Goal: Check status: Check status

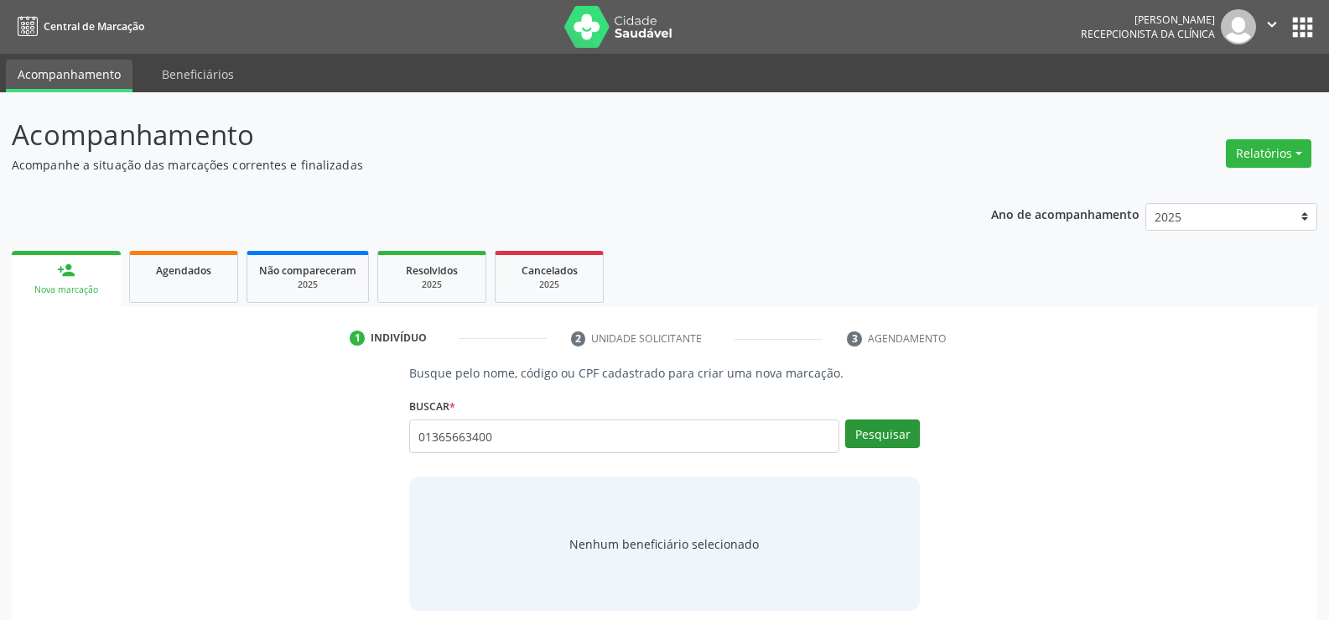
type input "01365663400"
click at [894, 438] on button "Pesquisar" at bounding box center [882, 433] width 75 height 29
type input "01365663400"
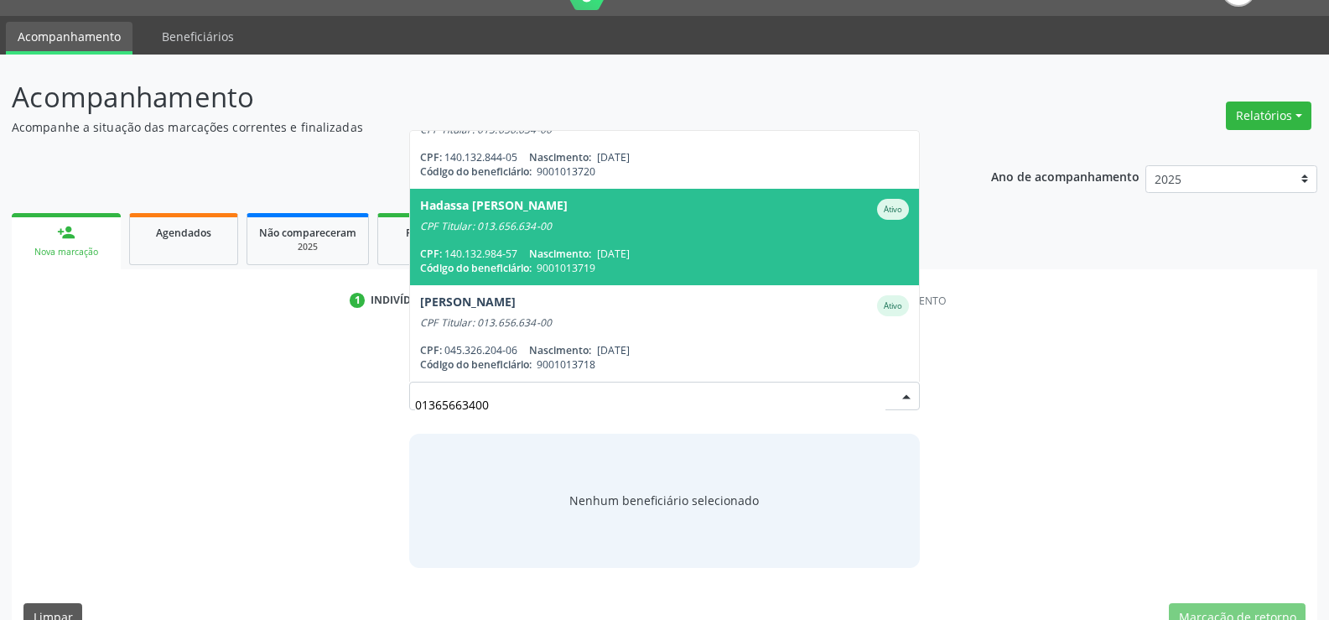
scroll to position [72, 0]
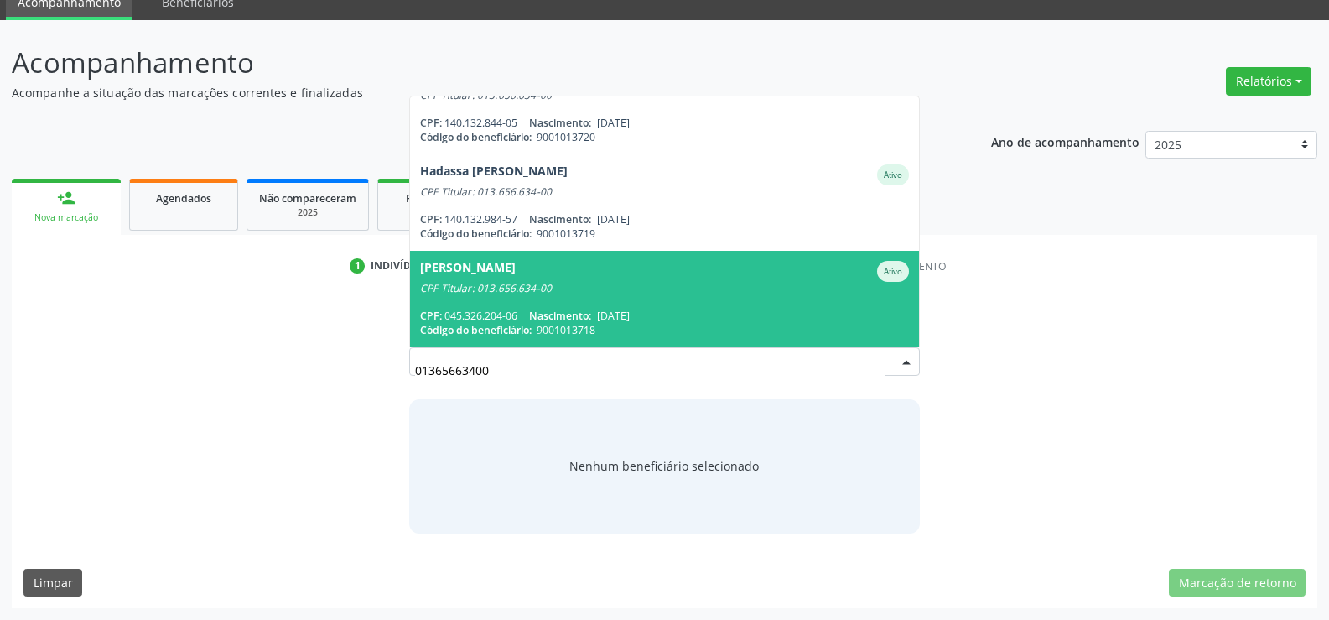
click at [466, 296] on span "Welton Luiz Ferreira Pacheco Ativo CPF Titular: 013.656.634-00 CPF: 045.326.204…" at bounding box center [664, 299] width 509 height 96
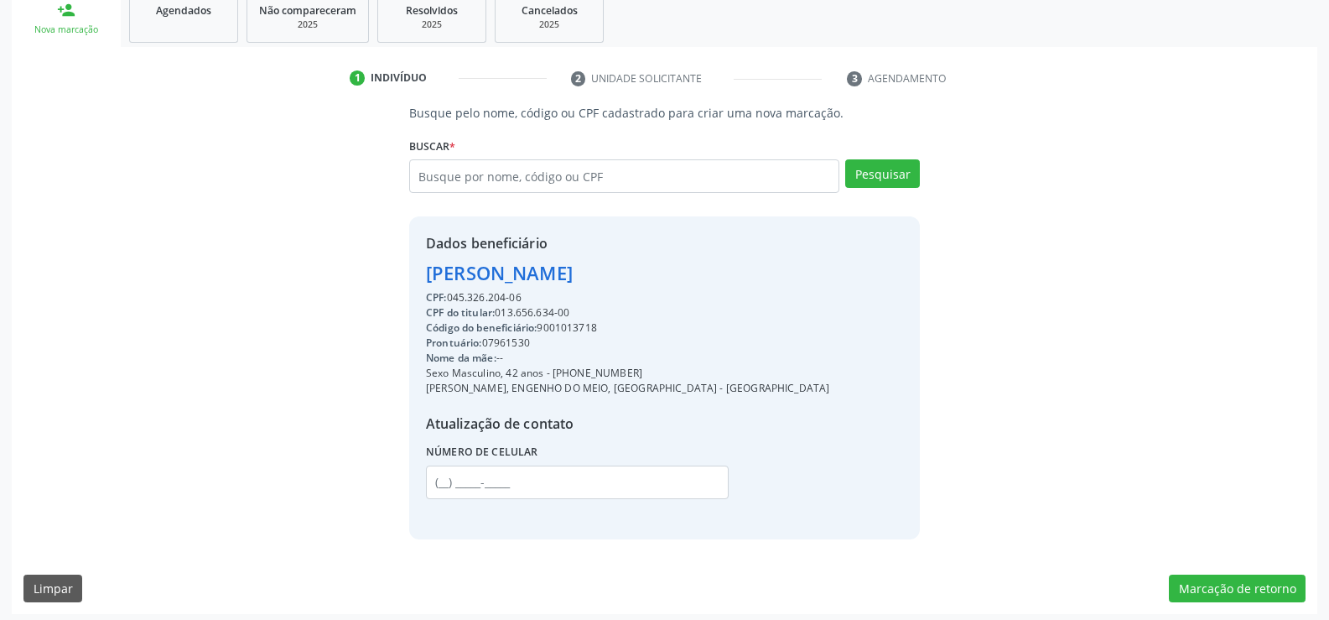
scroll to position [266, 0]
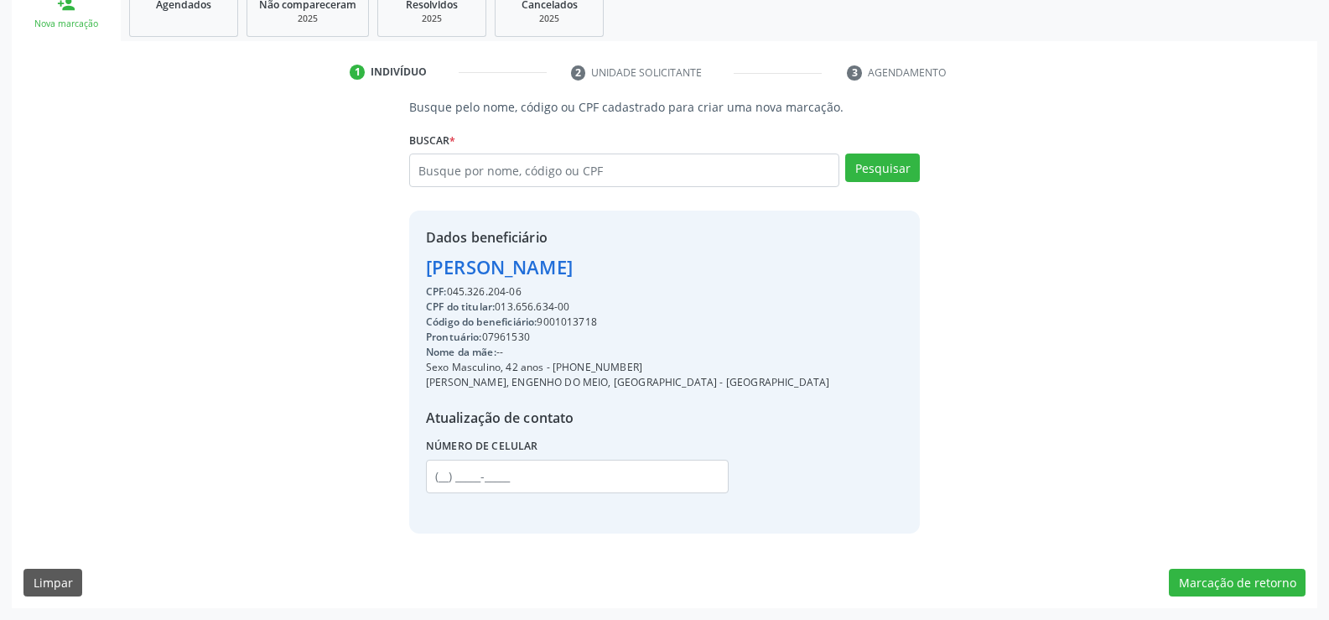
drag, startPoint x: 527, startPoint y: 289, endPoint x: 434, endPoint y: 278, distance: 92.9
click at [434, 278] on div "Dados beneficiário Welton Luiz Ferreira Pacheco CPF: 045.326.204-06 CPF do titu…" at bounding box center [627, 371] width 403 height 289
click at [528, 288] on div "CPF: 045.326.204-06" at bounding box center [627, 291] width 403 height 15
drag, startPoint x: 704, startPoint y: 267, endPoint x: 433, endPoint y: 273, distance: 271.0
click at [433, 273] on div "[PERSON_NAME]" at bounding box center [627, 267] width 403 height 28
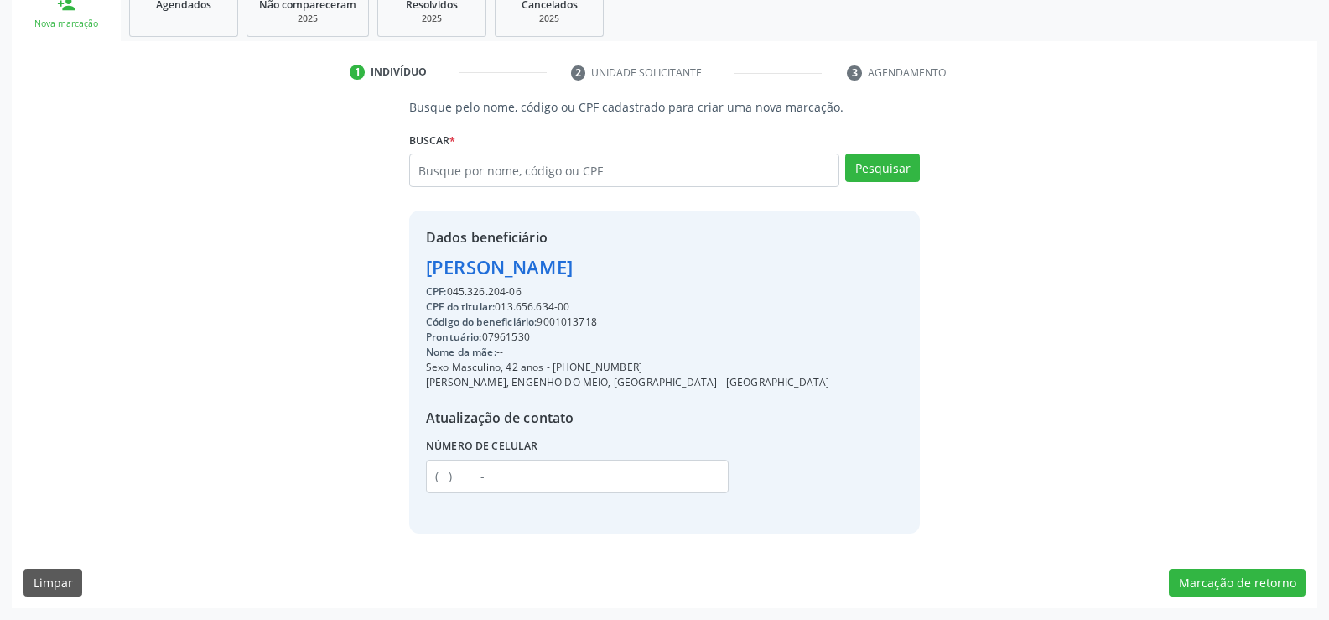
copy div "[PERSON_NAME]"
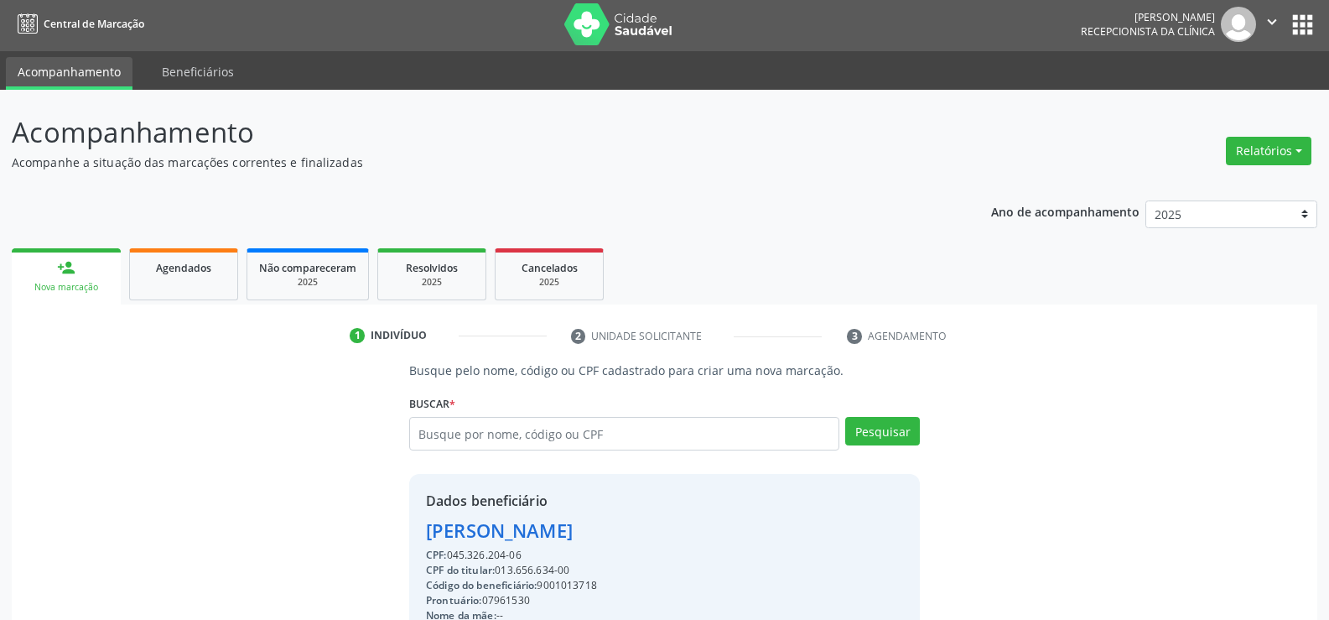
scroll to position [0, 0]
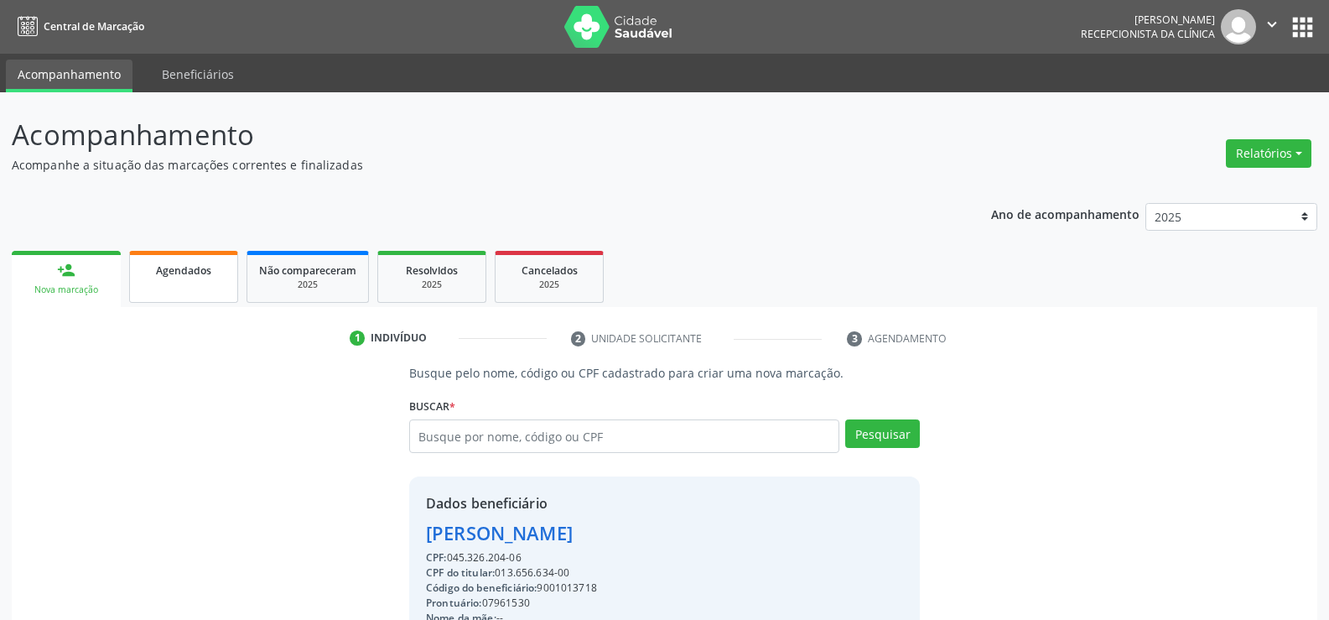
click at [191, 271] on span "Agendados" at bounding box center [183, 270] width 55 height 14
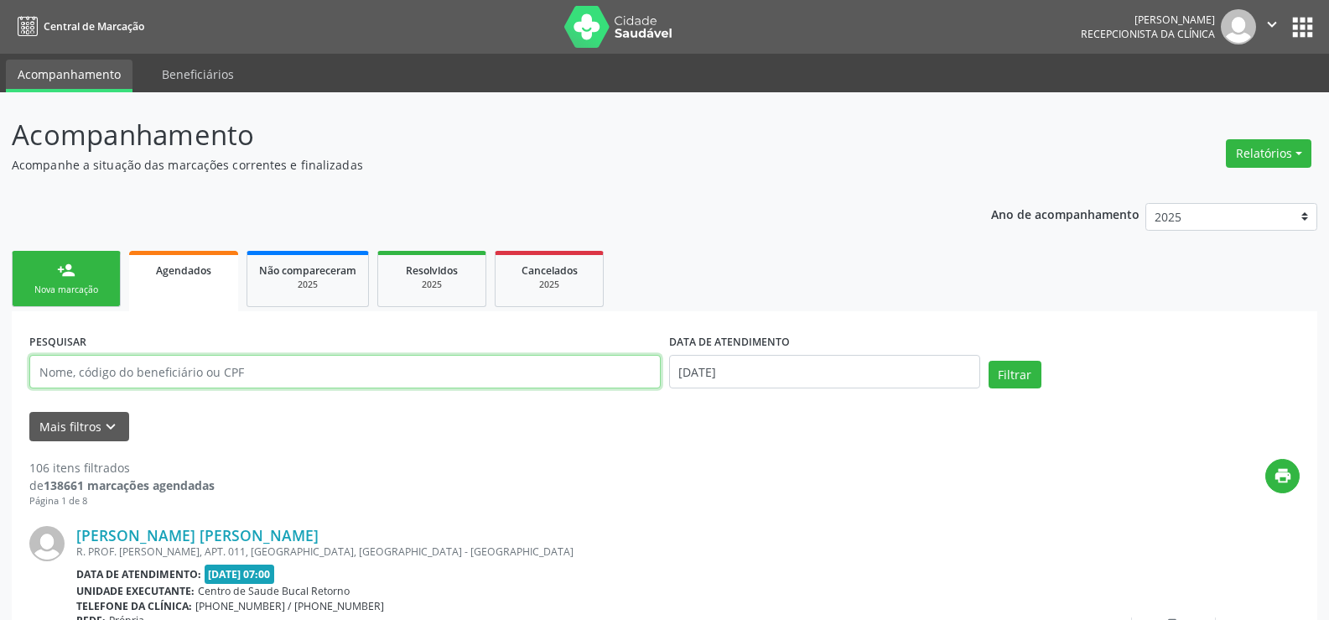
click at [114, 370] on input "text" at bounding box center [345, 372] width 632 height 34
type input "antonio de andrade"
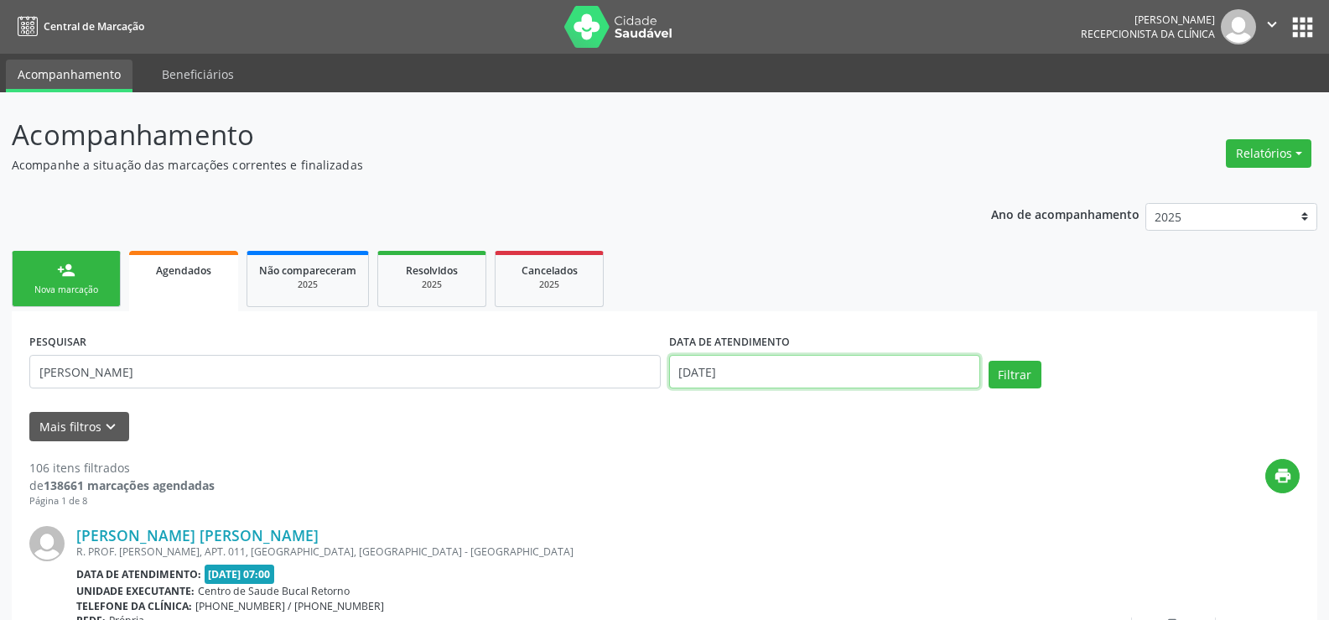
click at [754, 373] on input "[DATE]" at bounding box center [824, 372] width 311 height 34
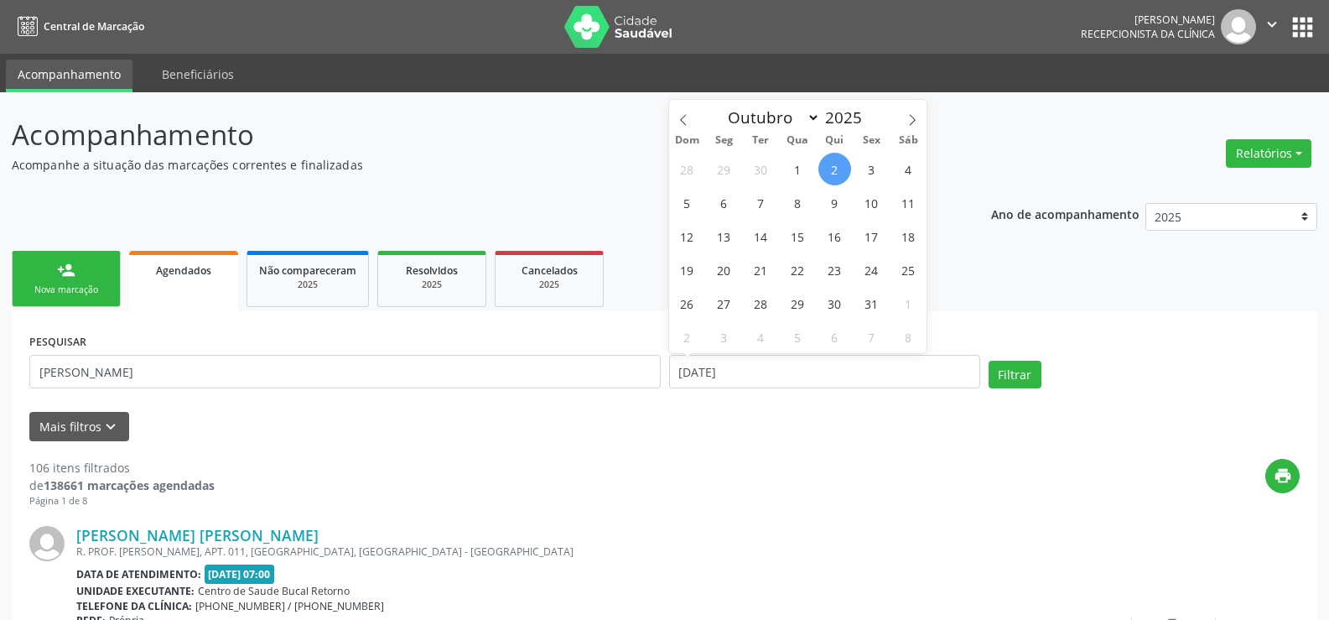
click at [830, 171] on span "2" at bounding box center [835, 169] width 33 height 33
type input "[DATE]"
click at [874, 173] on span "3" at bounding box center [872, 169] width 33 height 33
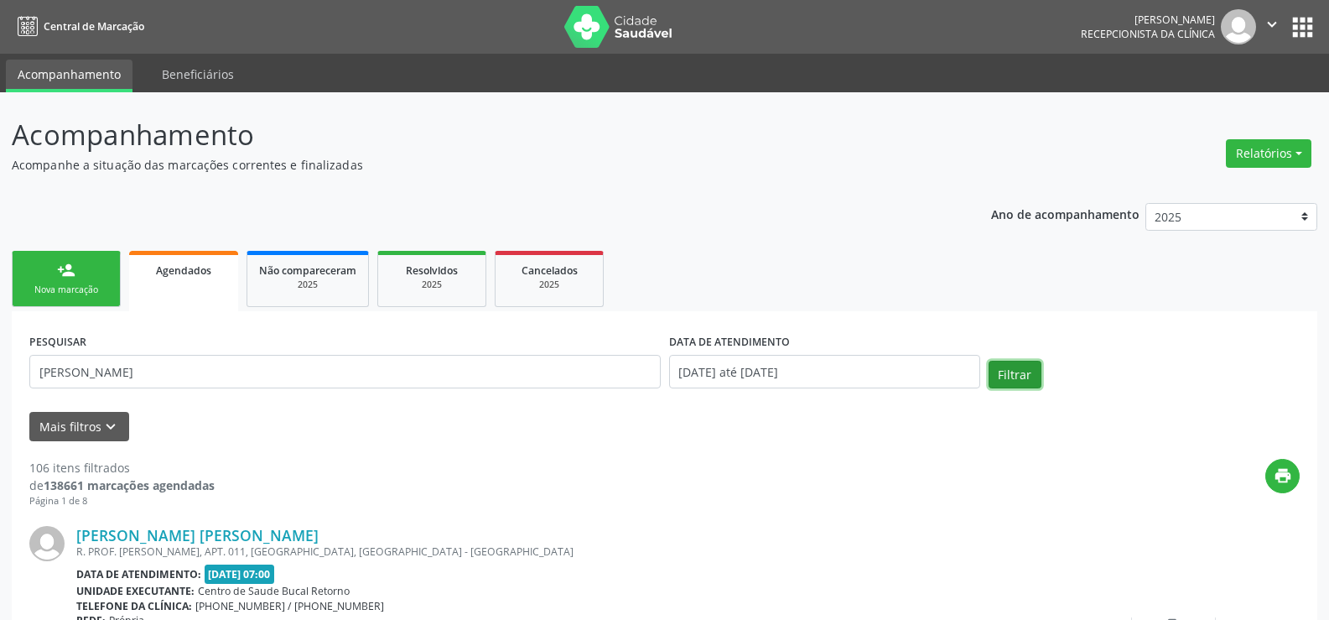
click at [1033, 377] on button "Filtrar" at bounding box center [1015, 375] width 53 height 29
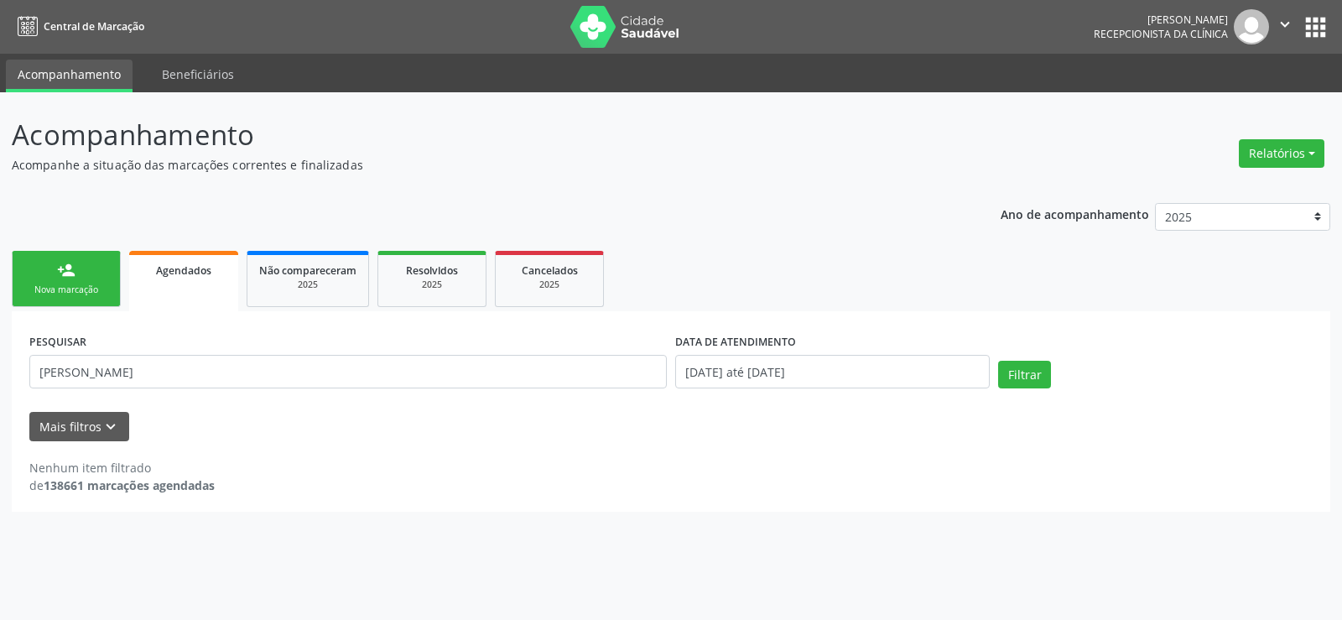
click at [54, 273] on link "person_add Nova marcação" at bounding box center [66, 279] width 109 height 56
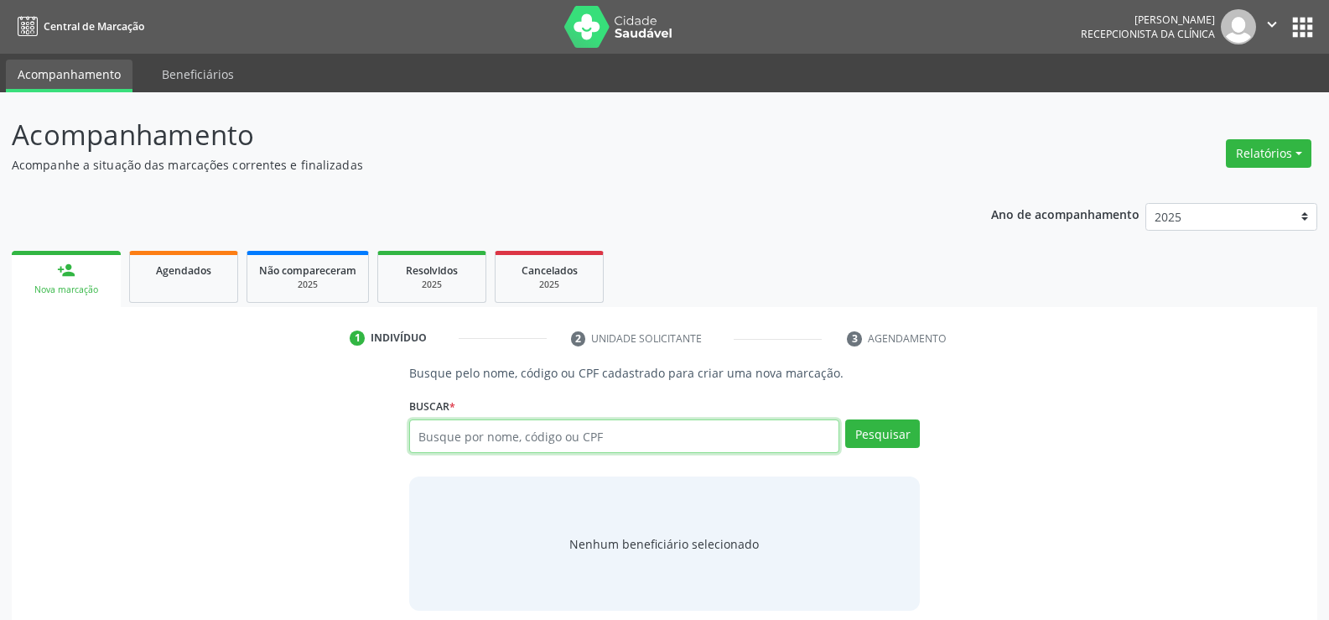
click at [435, 440] on input "text" at bounding box center [624, 436] width 430 height 34
type input "69825769491"
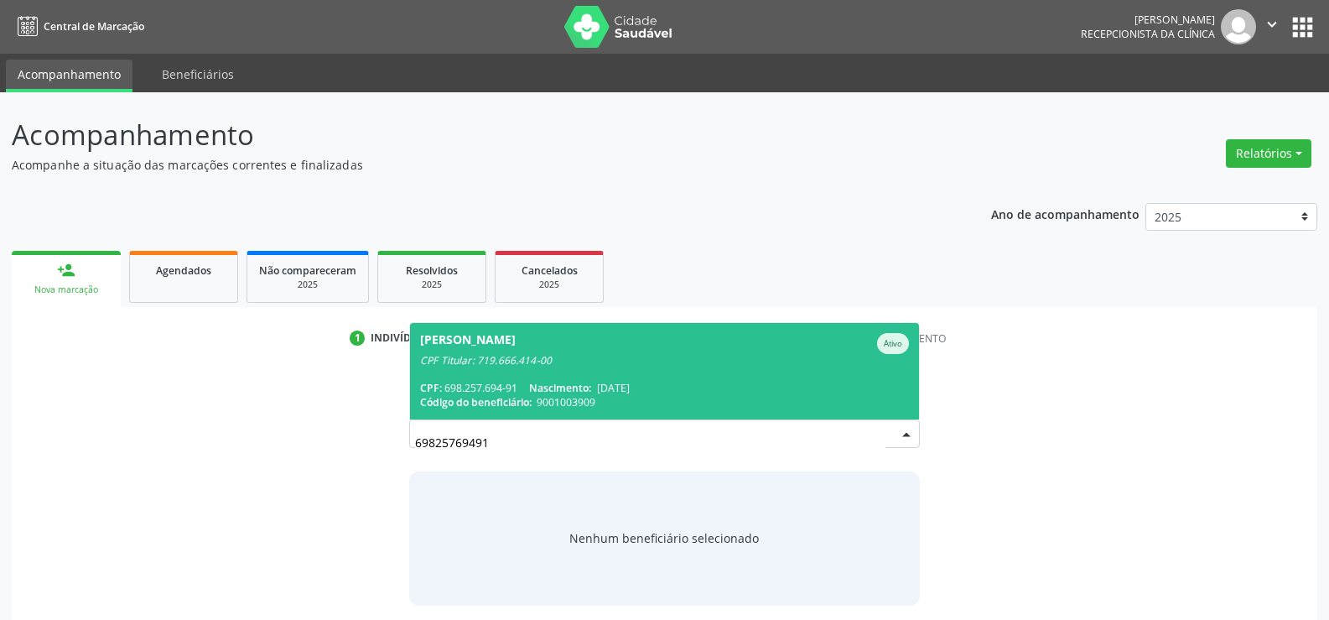
click at [588, 381] on div "CPF: 698.257.694-91 Nascimento: 12/09/1969" at bounding box center [664, 388] width 489 height 14
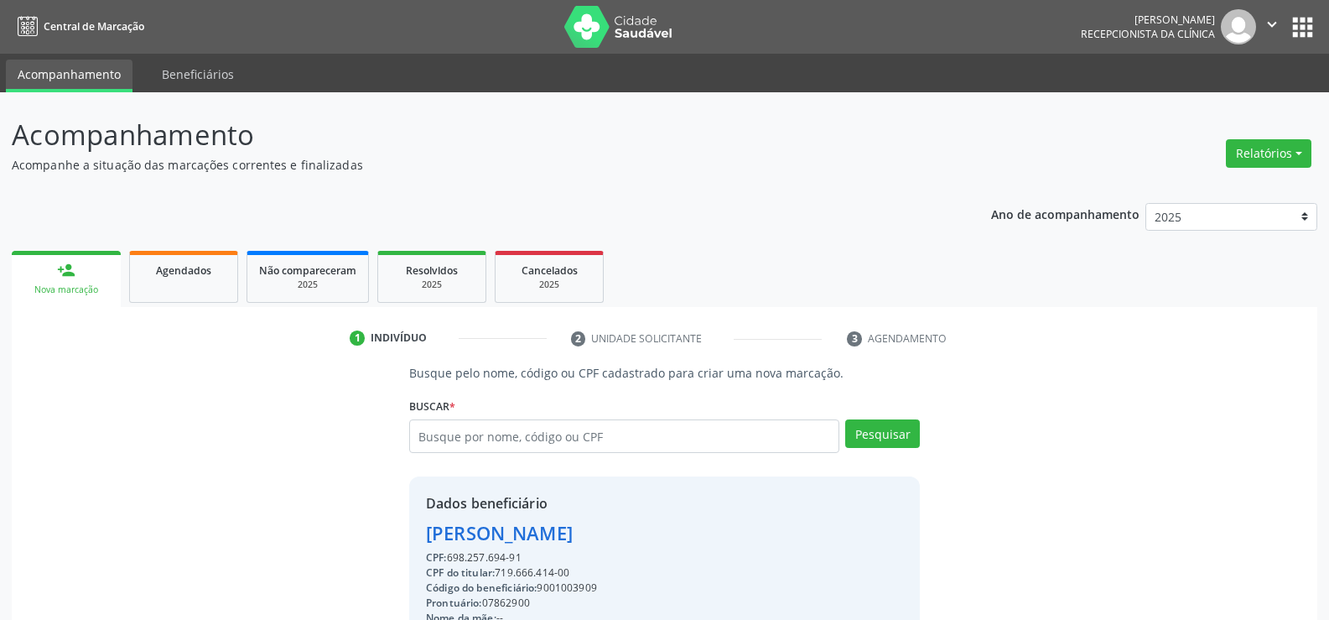
click at [462, 536] on div "Antonio de Andrade Ralph Filho" at bounding box center [664, 533] width 477 height 28
copy div "Antonio de Andrade Ralph Filho"
click at [196, 278] on link "Agendados" at bounding box center [183, 277] width 109 height 52
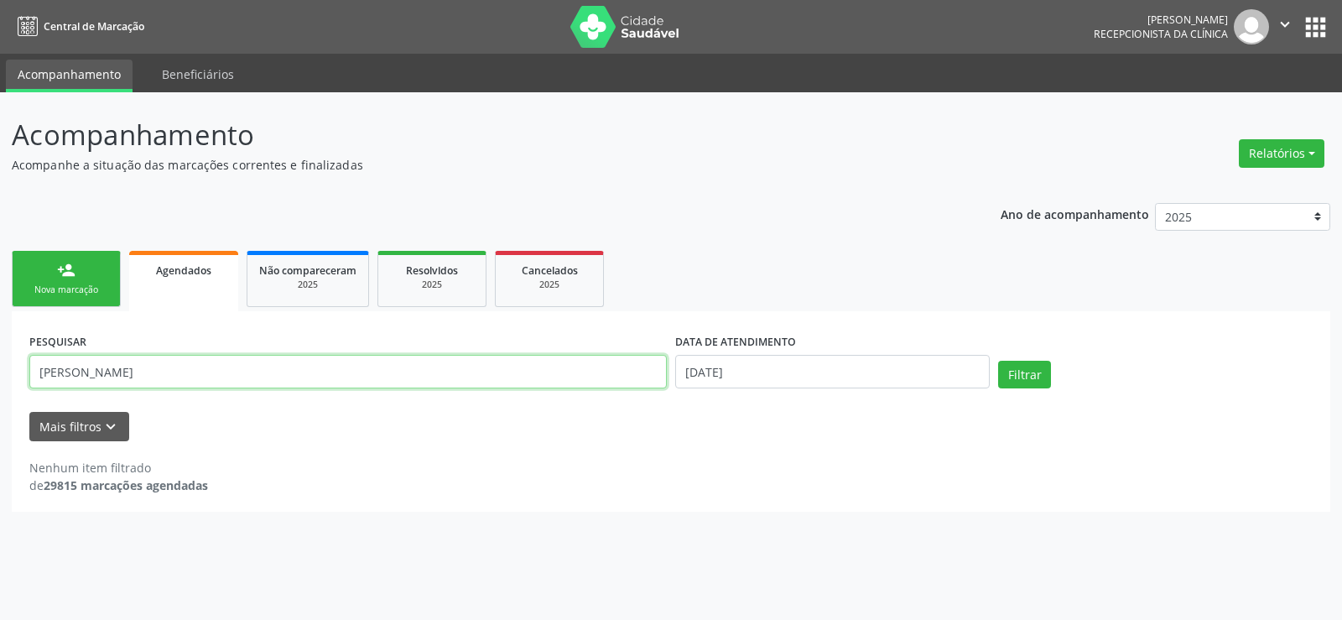
click at [110, 377] on input "antonio de andrade" at bounding box center [347, 372] width 637 height 34
paste input "Antonio de Andrade Ralph Filho"
type input "Antonio de Andrade Ralph Filho"
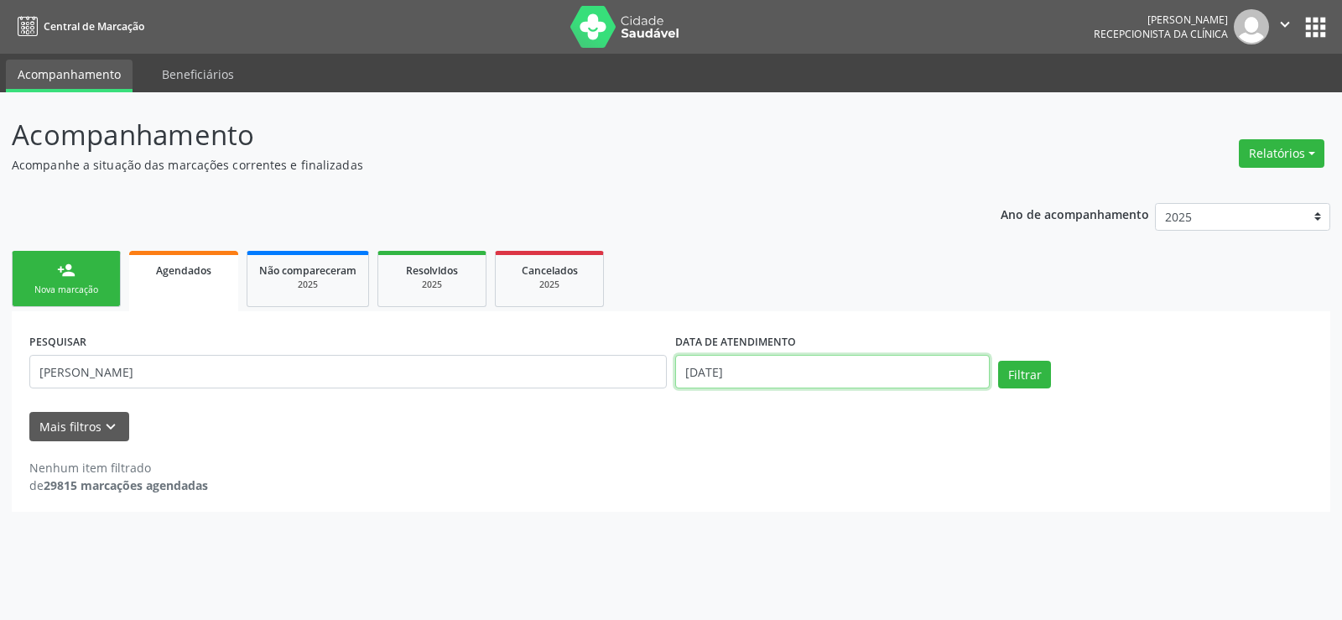
click at [865, 373] on input "[DATE]" at bounding box center [832, 372] width 315 height 34
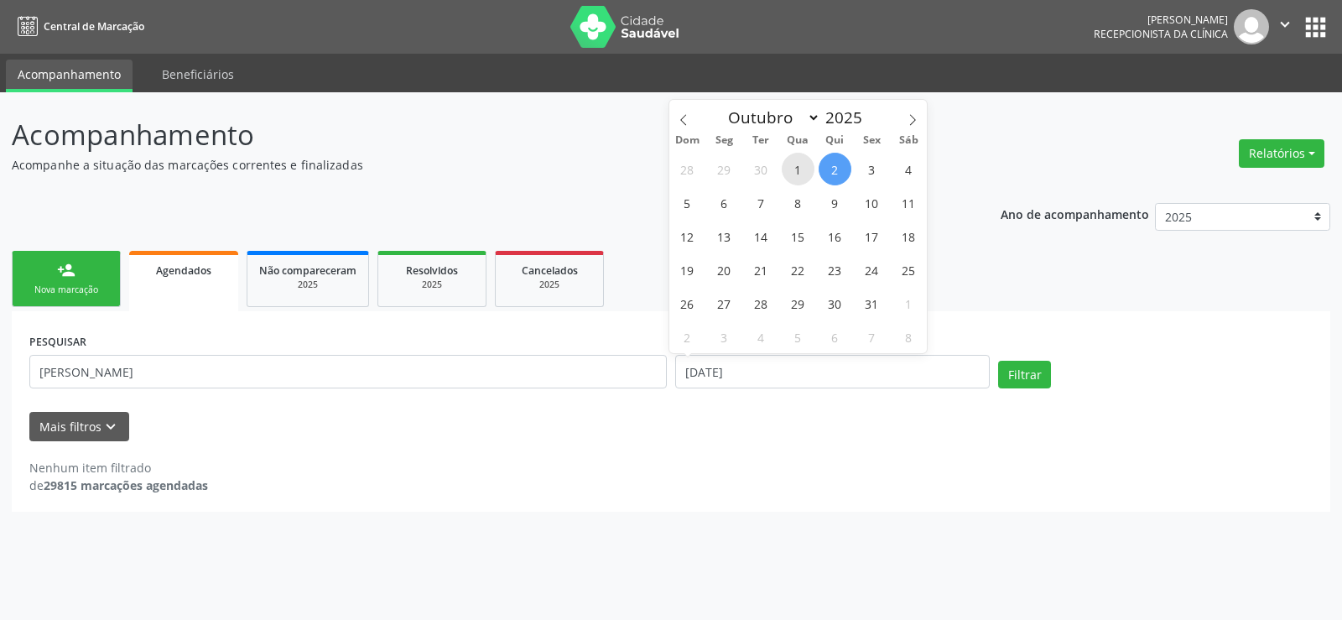
click at [801, 157] on span "1" at bounding box center [798, 169] width 33 height 33
type input "01/10/2025"
click at [807, 208] on span "8" at bounding box center [798, 202] width 33 height 33
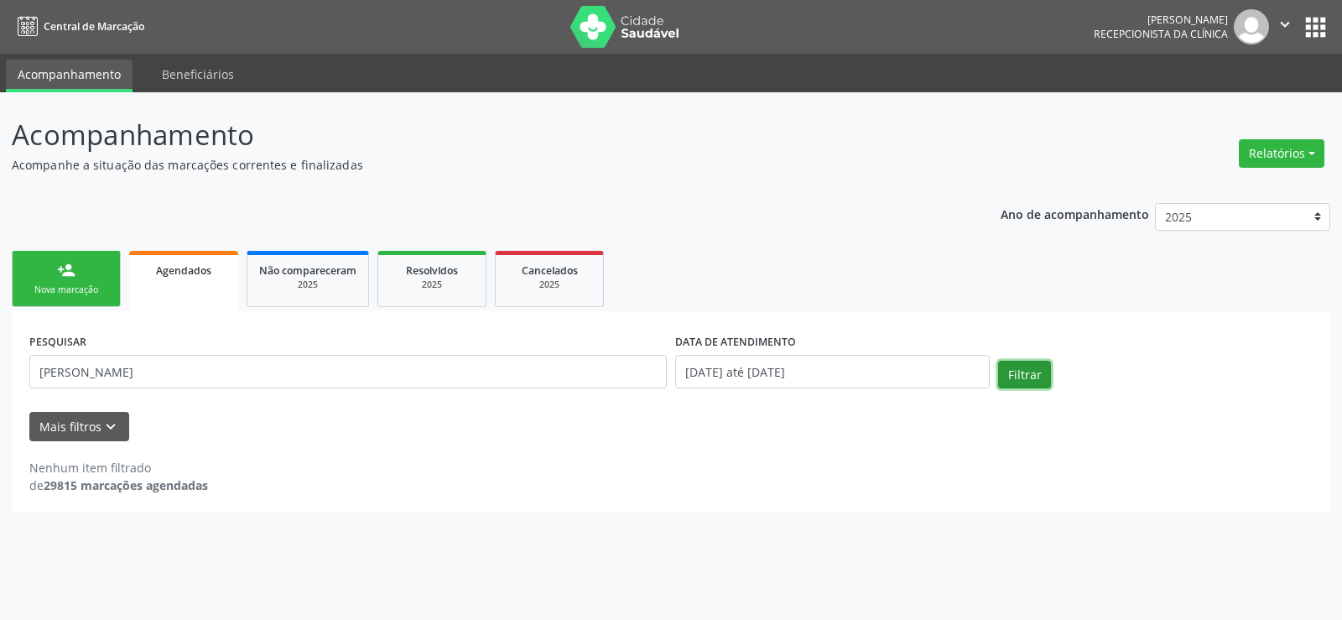
click at [1022, 368] on button "Filtrar" at bounding box center [1024, 375] width 53 height 29
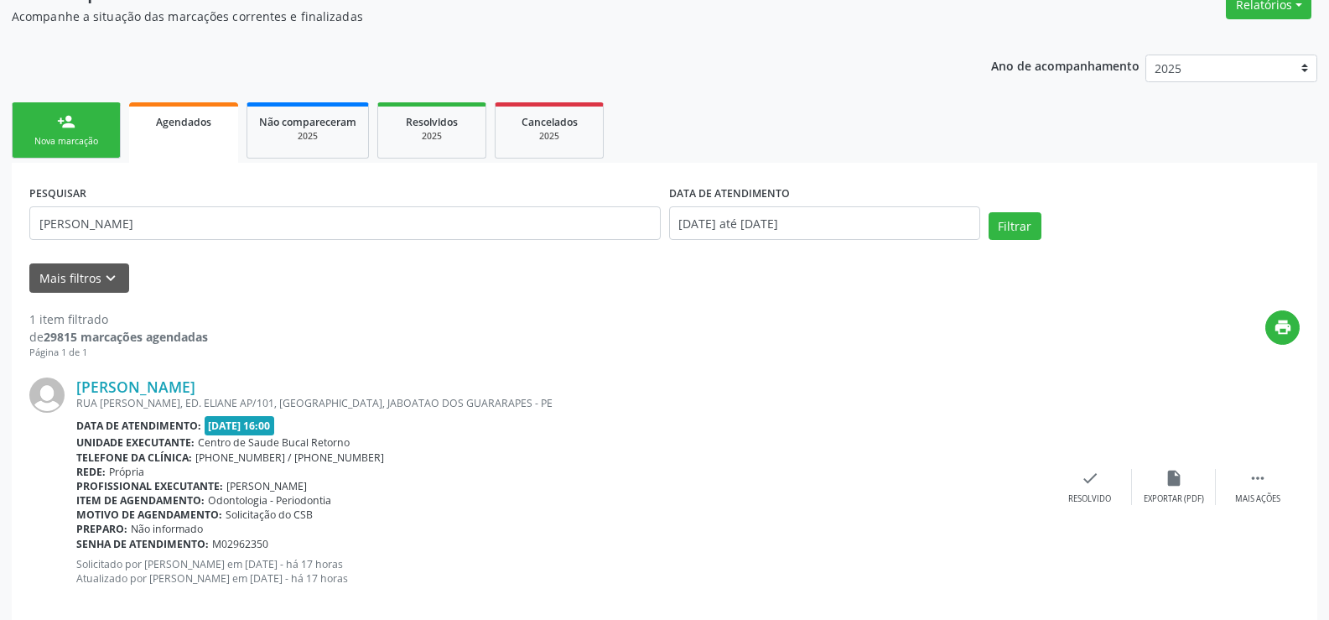
scroll to position [173, 0]
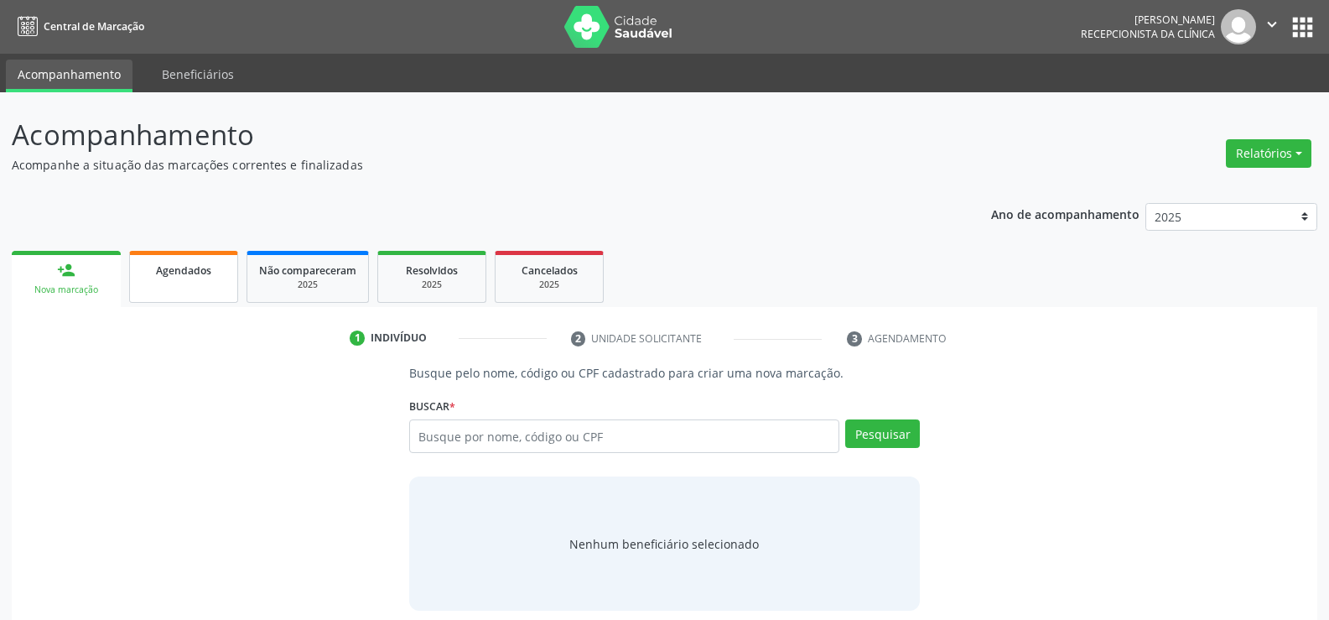
click at [201, 271] on span "Agendados" at bounding box center [183, 270] width 55 height 14
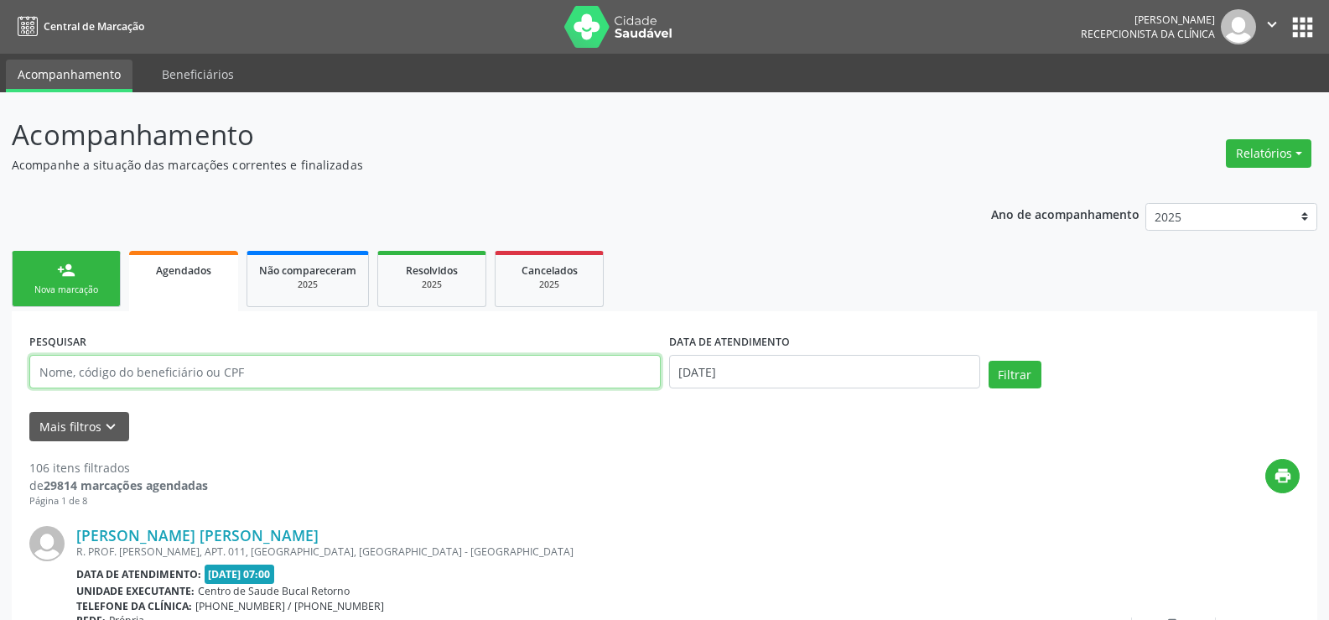
click at [262, 367] on input "text" at bounding box center [345, 372] width 632 height 34
click at [288, 380] on input "text" at bounding box center [345, 372] width 632 height 34
paste input "[PERSON_NAME]"
type input "[PERSON_NAME]"
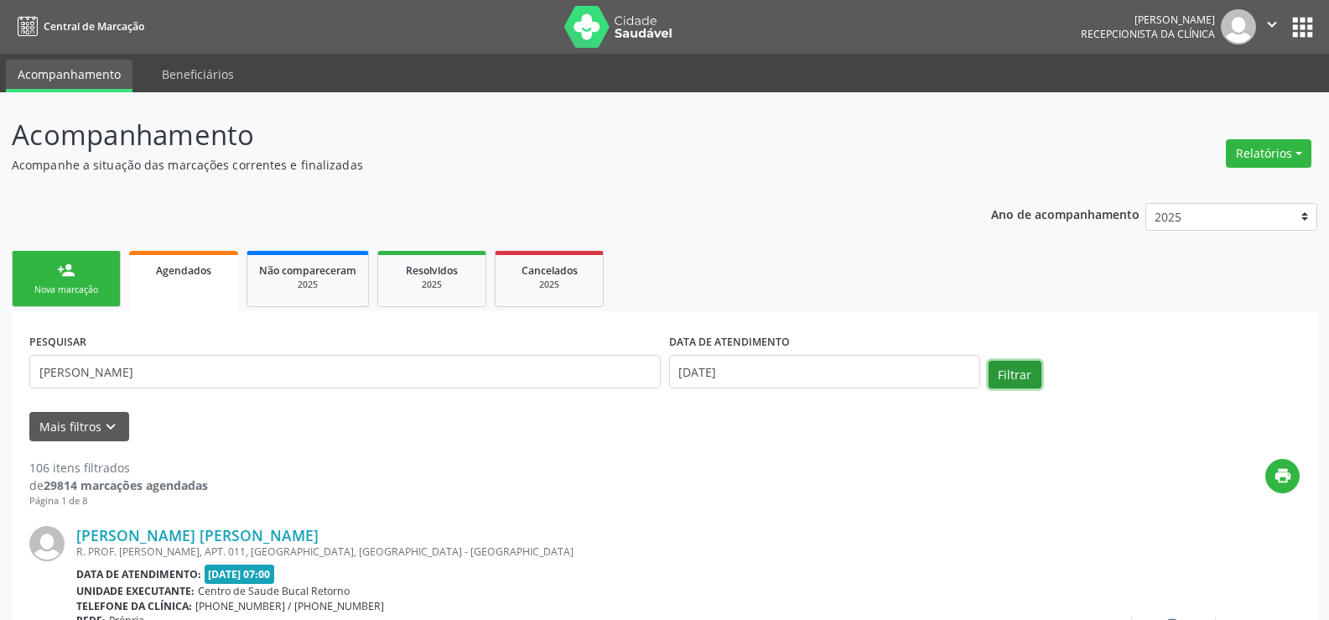
click at [1018, 376] on button "Filtrar" at bounding box center [1015, 375] width 53 height 29
